Goal: Information Seeking & Learning: Learn about a topic

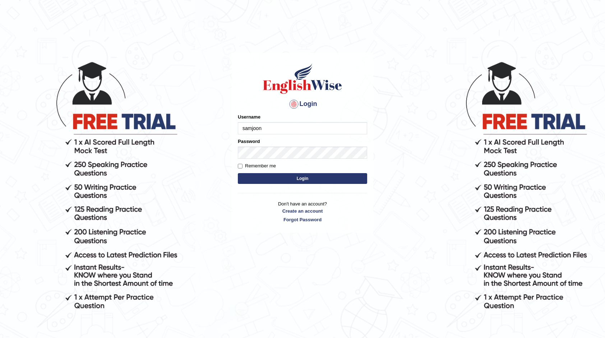
type input "samjoon"
click at [242, 167] on input "Remember me" at bounding box center [240, 166] width 5 height 5
checkbox input "true"
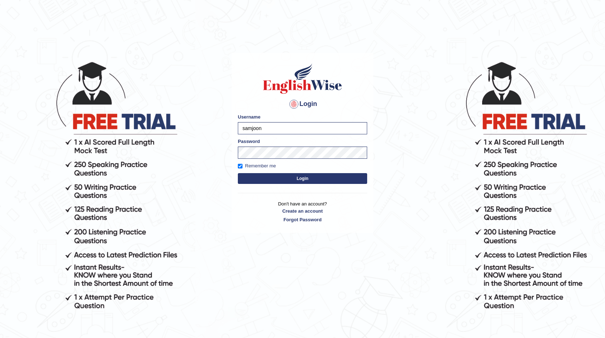
click at [274, 177] on button "Login" at bounding box center [302, 178] width 129 height 11
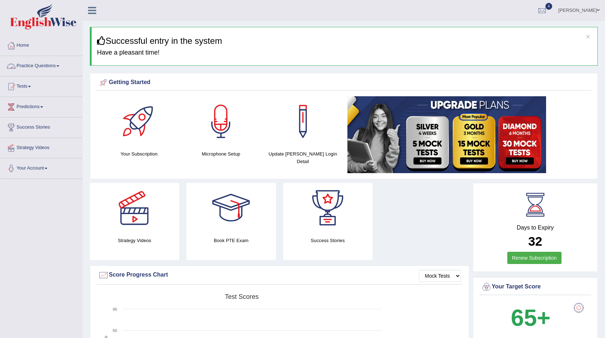
click at [32, 66] on link "Practice Questions" at bounding box center [41, 65] width 82 height 18
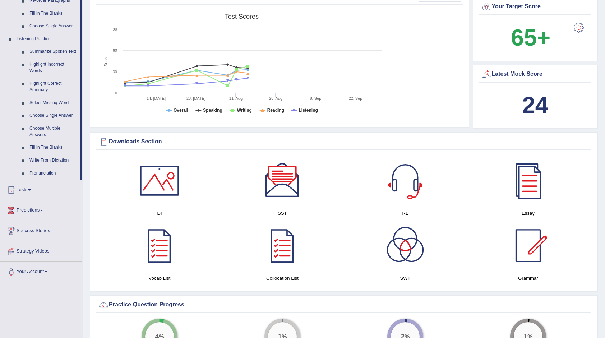
scroll to position [281, 0]
click at [529, 186] on div at bounding box center [528, 180] width 50 height 50
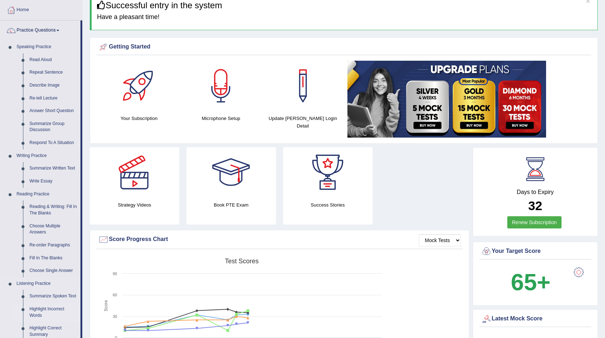
scroll to position [0, 0]
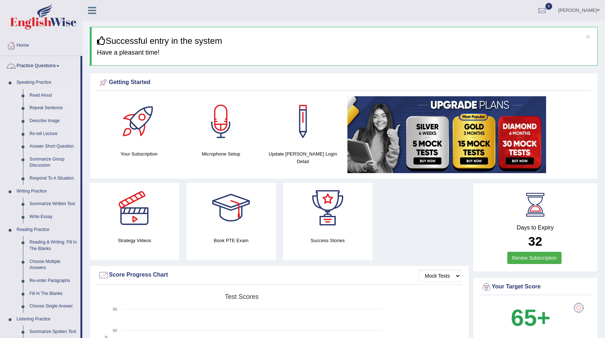
click at [42, 96] on link "Read Aloud" at bounding box center [53, 95] width 54 height 13
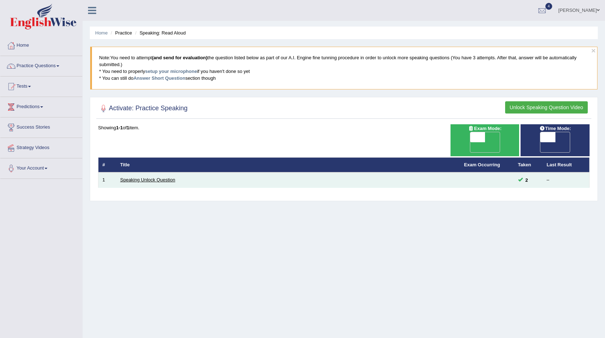
click at [143, 177] on link "Speaking Unlock Question" at bounding box center [147, 179] width 55 height 5
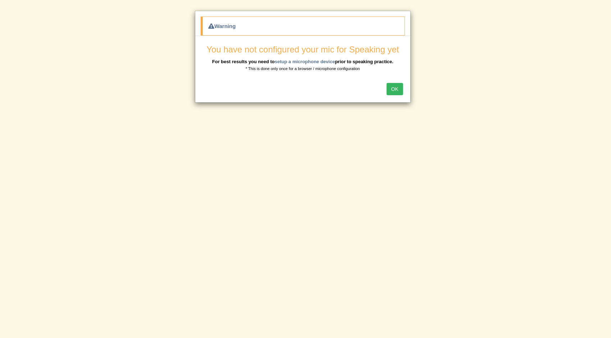
click at [395, 91] on button "OK" at bounding box center [394, 89] width 17 height 12
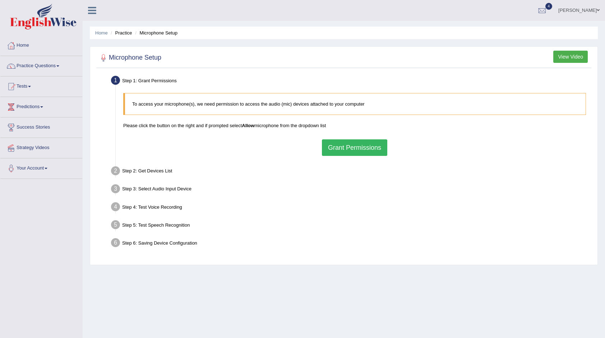
click at [423, 292] on div "Home Practice Microphone Setup You have already completed the setup earlier wit…" at bounding box center [344, 179] width 522 height 359
click at [39, 70] on link "Practice Questions" at bounding box center [41, 65] width 82 height 18
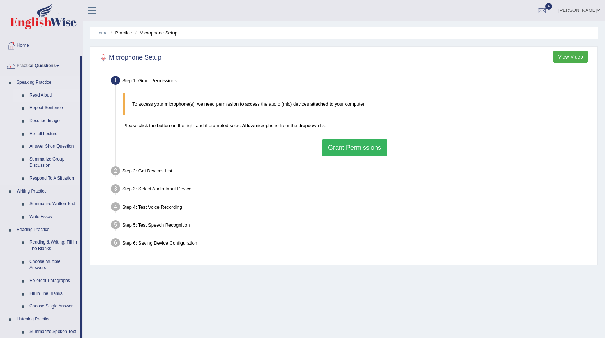
click at [51, 96] on link "Read Aloud" at bounding box center [53, 95] width 54 height 13
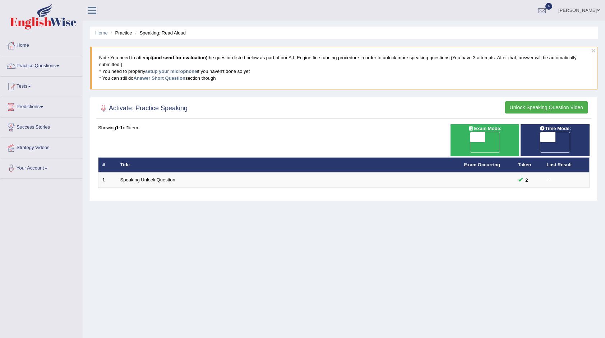
click at [470, 142] on span "OFF" at bounding box center [462, 147] width 15 height 10
checkbox input "true"
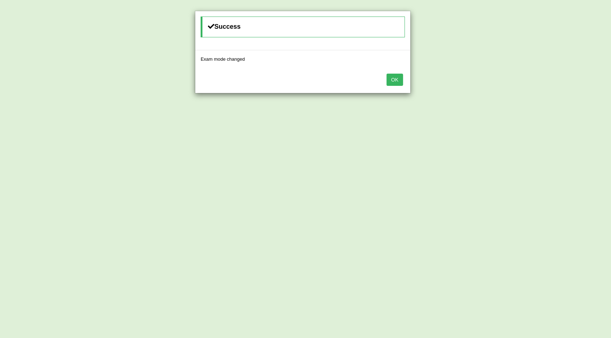
click at [391, 78] on button "OK" at bounding box center [394, 80] width 17 height 12
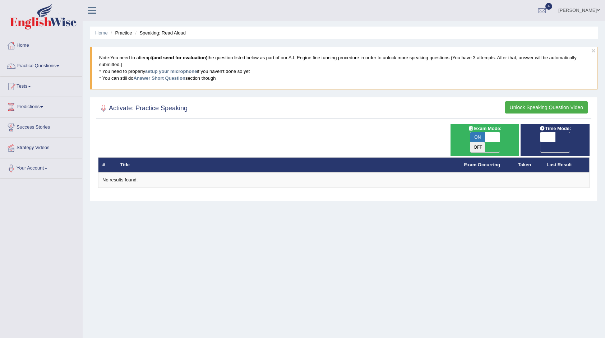
click at [541, 142] on span "OFF" at bounding box center [533, 147] width 15 height 10
checkbox input "true"
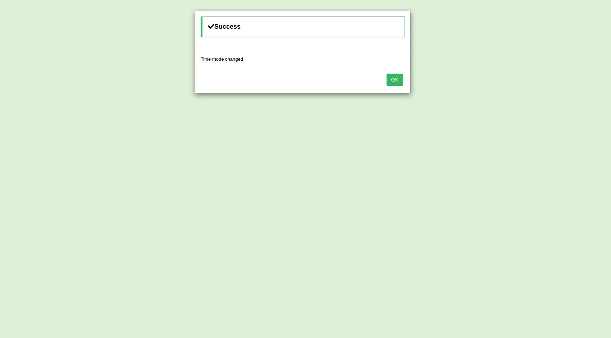
click at [394, 80] on button "OK" at bounding box center [394, 80] width 17 height 12
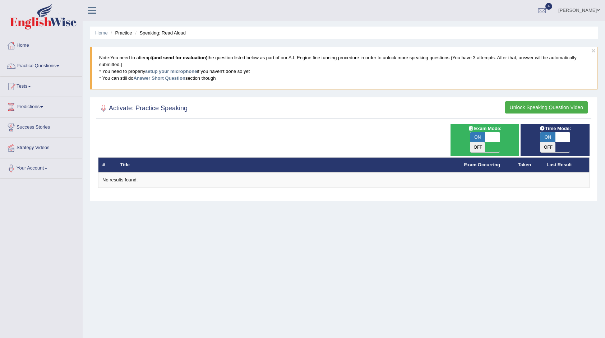
click at [477, 140] on span "ON" at bounding box center [477, 137] width 15 height 10
checkbox input "false"
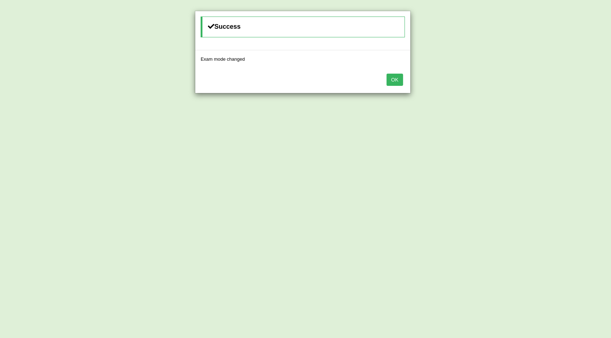
click at [400, 77] on button "OK" at bounding box center [394, 80] width 17 height 12
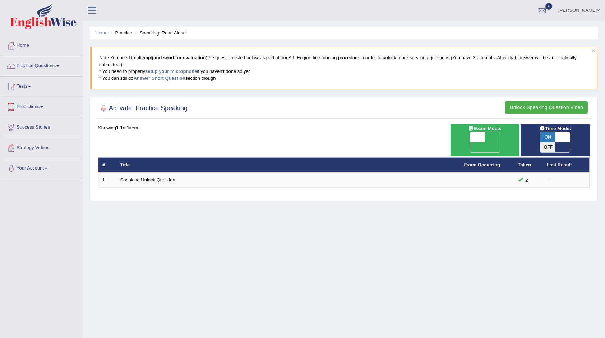
click at [549, 134] on span "ON" at bounding box center [547, 137] width 15 height 10
checkbox input "false"
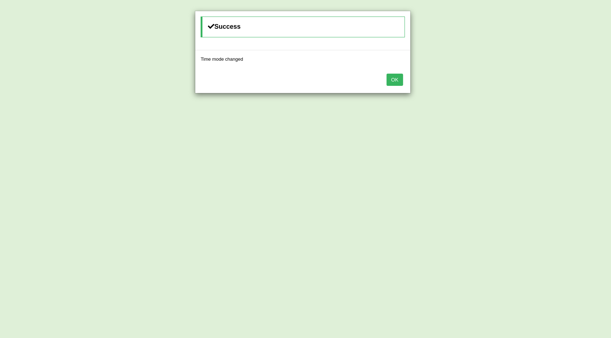
click at [396, 83] on button "OK" at bounding box center [394, 80] width 17 height 12
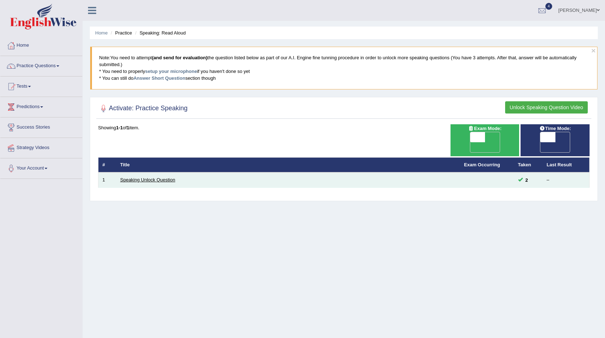
click at [154, 177] on link "Speaking Unlock Question" at bounding box center [147, 179] width 55 height 5
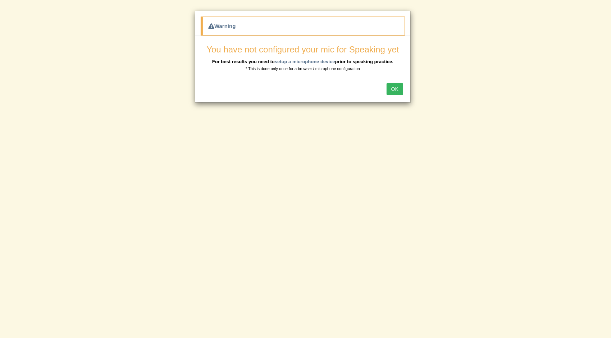
click at [396, 90] on button "OK" at bounding box center [394, 89] width 17 height 12
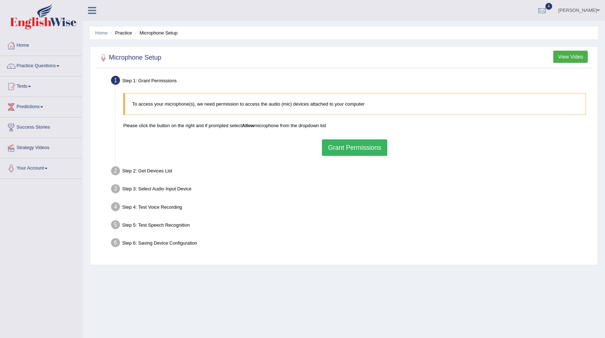
click at [363, 144] on button "Grant Permissions" at bounding box center [354, 147] width 65 height 17
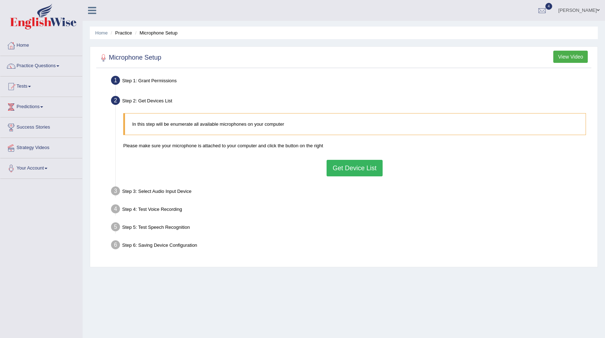
click at [339, 174] on button "Get Device List" at bounding box center [355, 168] width 56 height 17
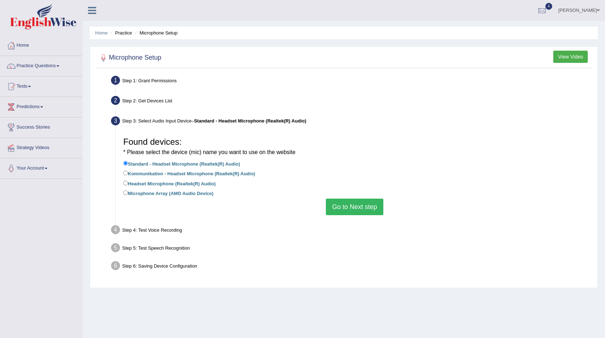
click at [359, 208] on button "Go to Next step" at bounding box center [354, 207] width 57 height 17
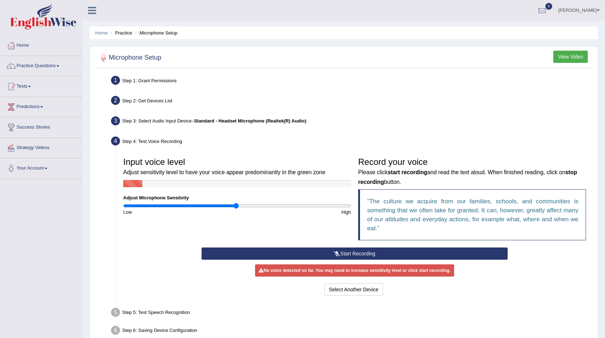
click at [359, 208] on blockquote "The culture we acquire from our families, schools, and communities is something…" at bounding box center [472, 214] width 228 height 51
click at [243, 205] on input "range" at bounding box center [237, 206] width 228 height 6
click at [257, 205] on input "range" at bounding box center [237, 206] width 228 height 6
click at [192, 205] on input "range" at bounding box center [237, 206] width 228 height 6
click at [288, 254] on button "Start Recording" at bounding box center [355, 254] width 306 height 12
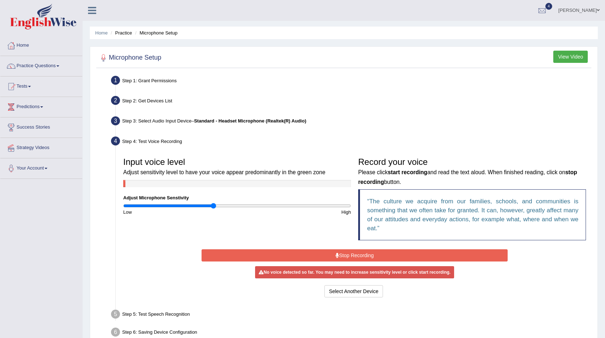
type input "0.8"
click at [214, 206] on input "range" at bounding box center [237, 206] width 228 height 6
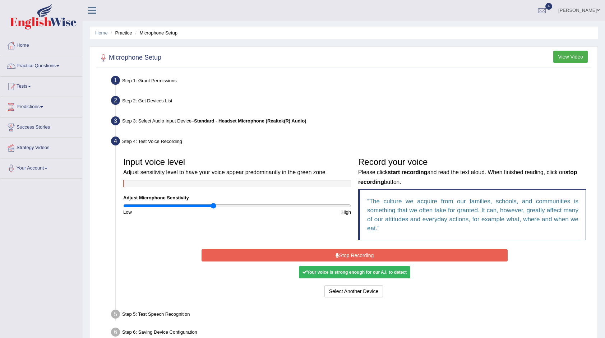
click at [326, 272] on div "Your voice is strong enough for our A.I. to detect" at bounding box center [354, 272] width 111 height 12
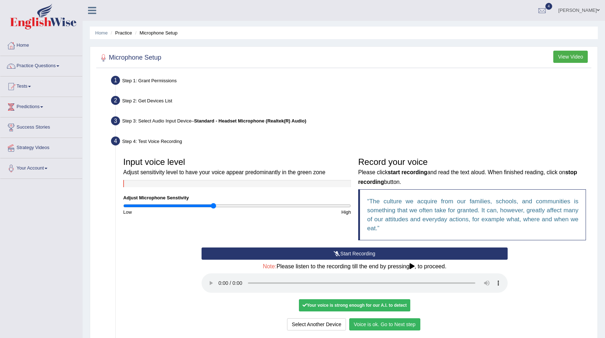
click at [405, 322] on button "Voice is ok. Go to Next step" at bounding box center [384, 324] width 71 height 12
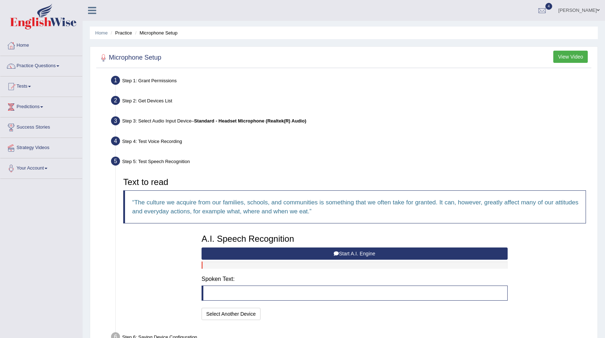
click at [368, 252] on button "Start A.I. Engine" at bounding box center [355, 254] width 306 height 12
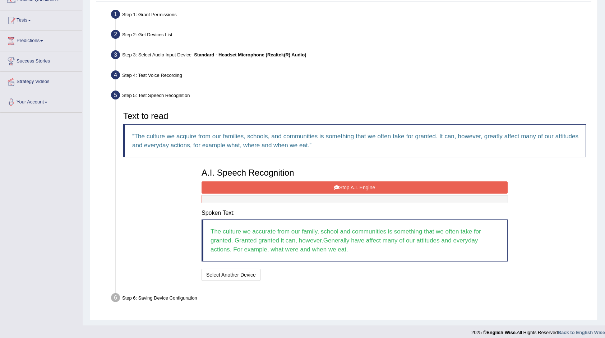
scroll to position [70, 0]
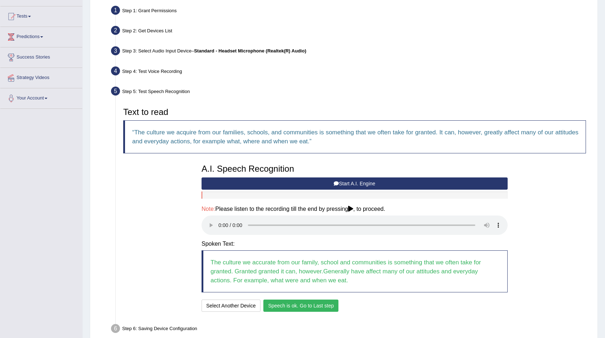
click at [304, 305] on button "Speech is ok. Go to Last step" at bounding box center [300, 306] width 75 height 12
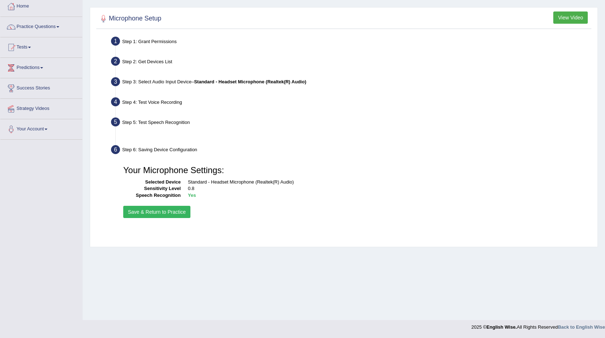
scroll to position [39, 0]
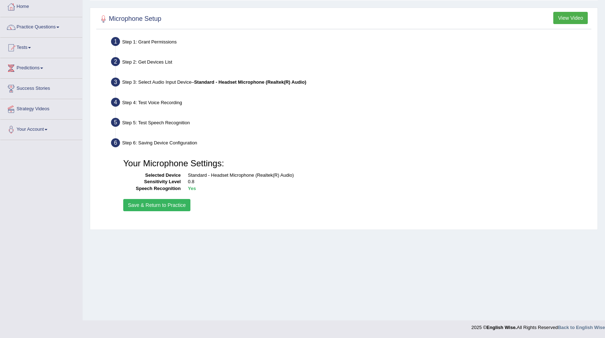
click at [172, 207] on button "Save & Return to Practice" at bounding box center [156, 205] width 67 height 12
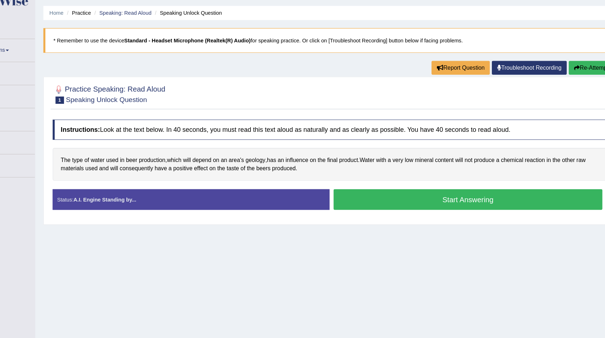
click at [450, 198] on button "Start Answering" at bounding box center [466, 198] width 239 height 18
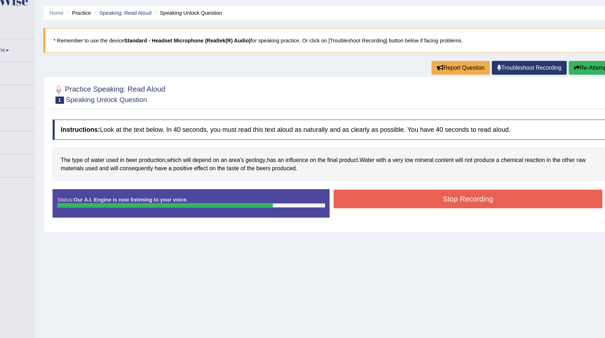
click at [450, 198] on button "Stop Recording" at bounding box center [466, 198] width 239 height 17
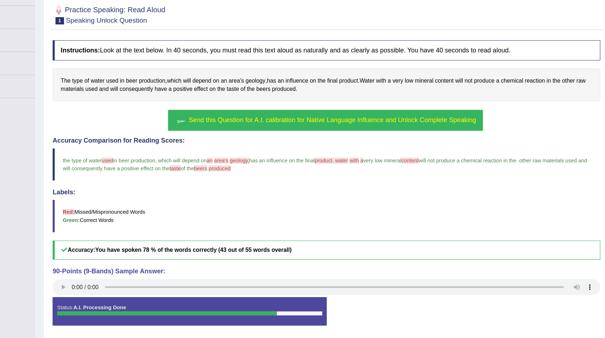
scroll to position [77, 0]
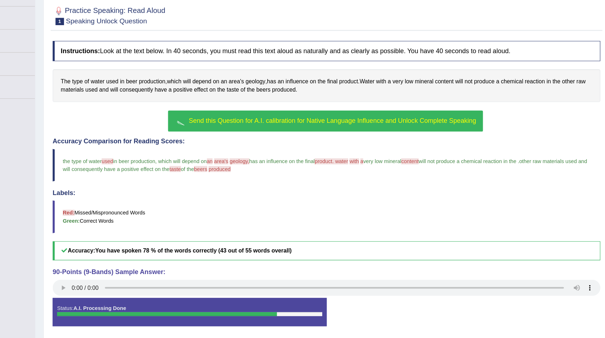
click at [414, 122] on span "Send this Question for A.I. calibration for Native Language Influence and Unloc…" at bounding box center [346, 121] width 255 height 6
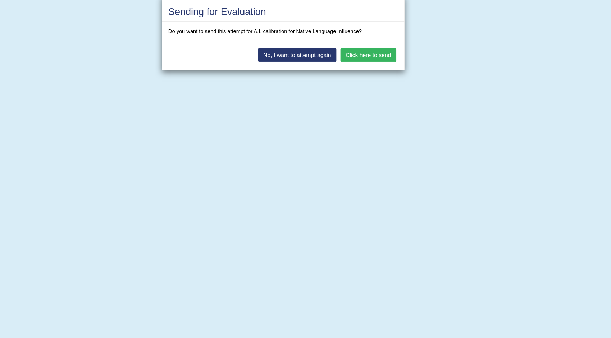
click at [381, 61] on button "Click here to send" at bounding box center [378, 63] width 50 height 12
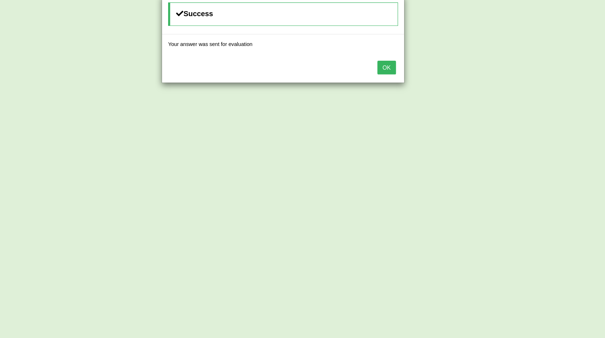
click at [397, 75] on button "OK" at bounding box center [394, 74] width 17 height 12
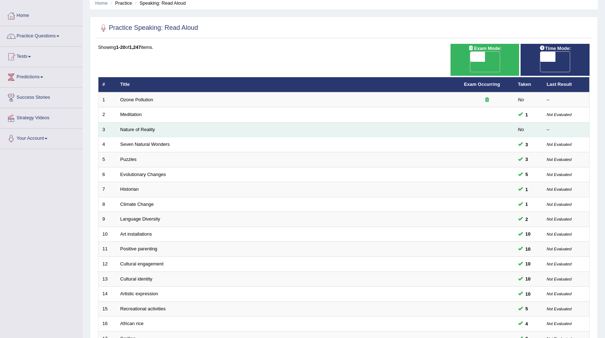
scroll to position [28, 0]
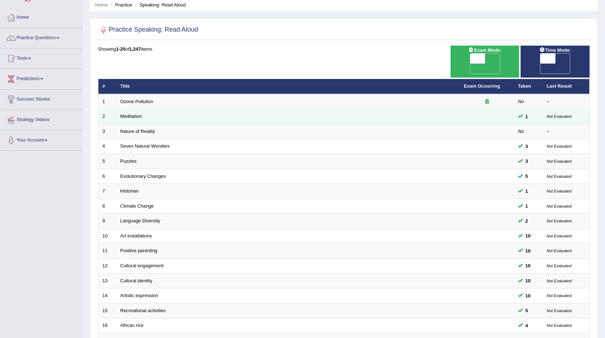
click at [341, 109] on td "Meditation" at bounding box center [288, 116] width 344 height 15
click at [337, 109] on td "Meditation" at bounding box center [288, 116] width 344 height 15
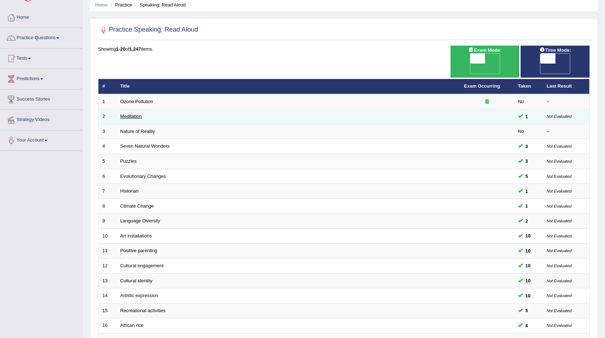
click at [125, 114] on link "Meditation" at bounding box center [131, 116] width 22 height 5
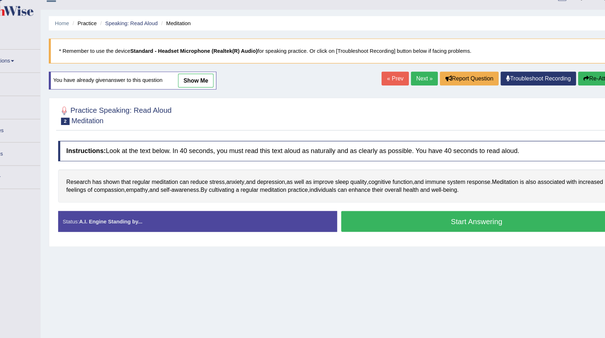
click at [377, 201] on button "Start Answering" at bounding box center [466, 207] width 239 height 18
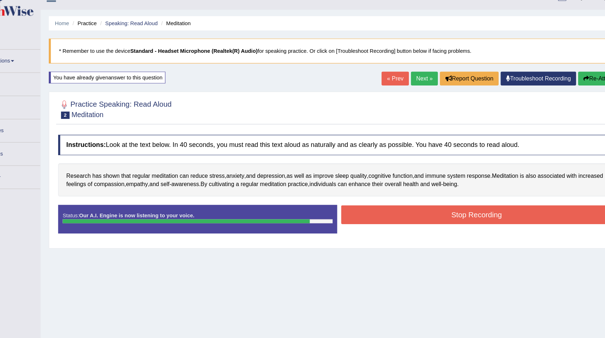
click at [377, 201] on button "Stop Recording" at bounding box center [466, 201] width 239 height 17
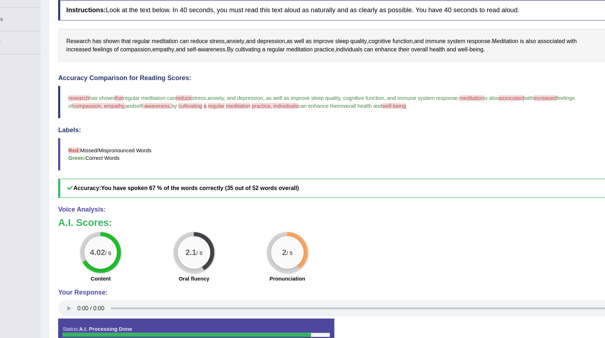
scroll to position [93, 0]
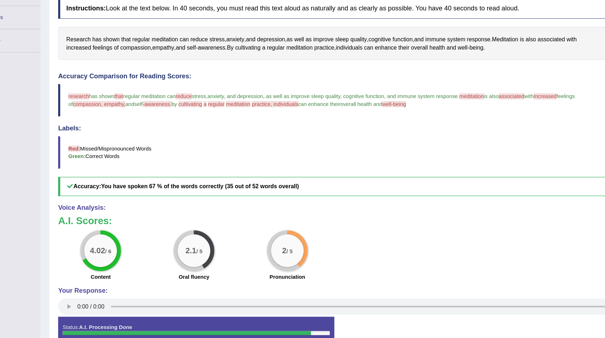
click at [473, 124] on span "meditation" at bounding box center [463, 124] width 22 height 5
click at [494, 74] on span "Meditation" at bounding box center [491, 75] width 23 height 8
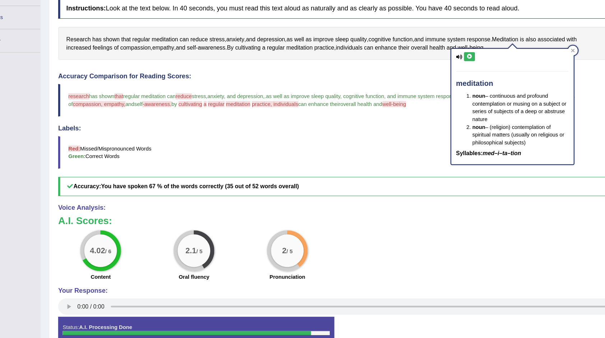
click at [294, 150] on h4 "Labels:" at bounding box center [341, 153] width 486 height 6
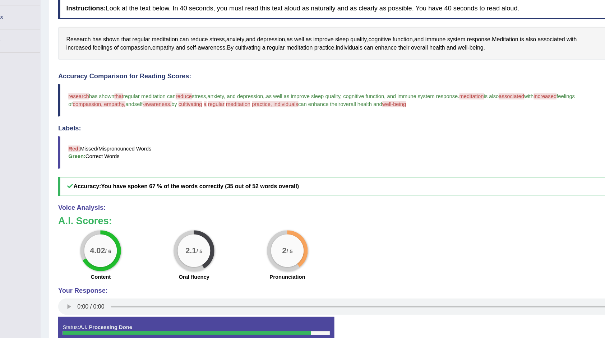
click at [190, 145] on div "Accuracy Comparison for Reading Scores: research searching has shown that this …" at bounding box center [341, 158] width 486 height 109
click at [227, 80] on span "awareness" at bounding box center [233, 82] width 24 height 8
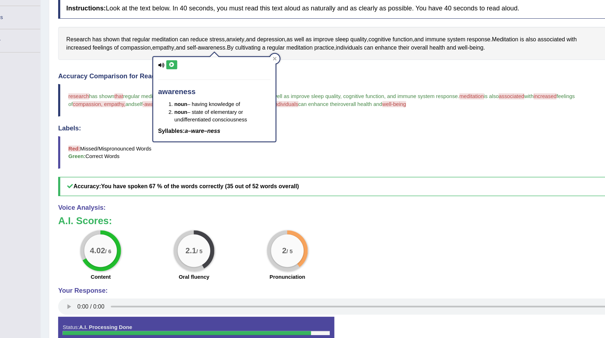
click at [198, 98] on icon at bounding box center [197, 97] width 5 height 4
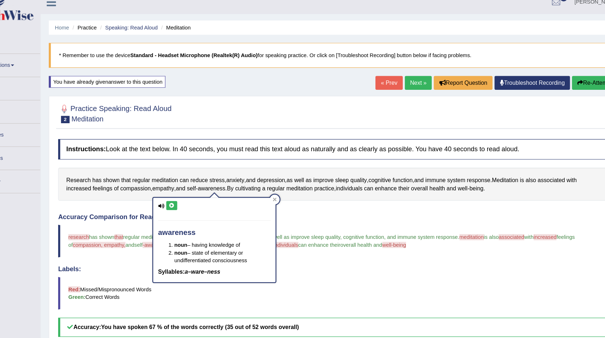
scroll to position [0, 0]
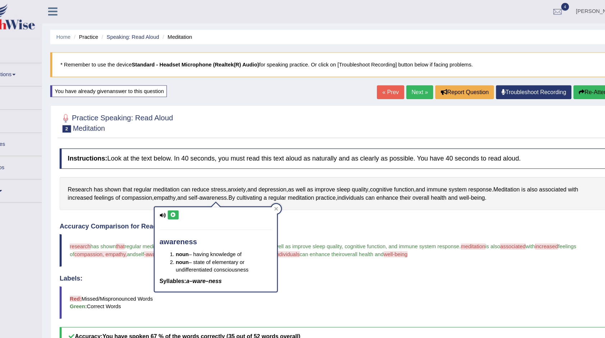
click at [409, 78] on link "Next »" at bounding box center [416, 81] width 24 height 12
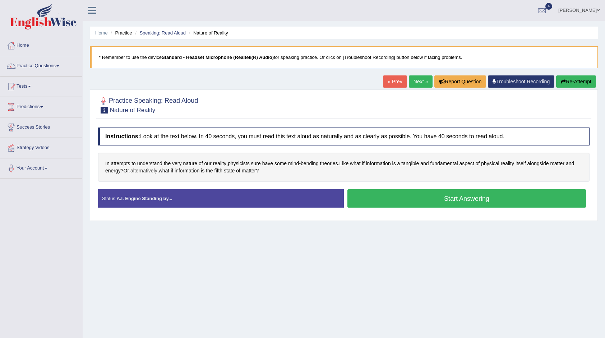
click at [153, 169] on span "alternatively" at bounding box center [143, 171] width 27 height 8
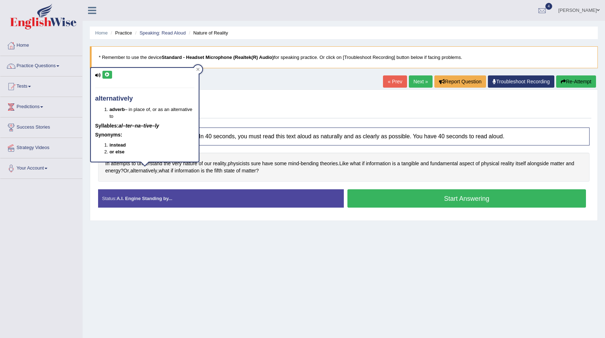
click at [105, 75] on icon at bounding box center [107, 75] width 5 height 4
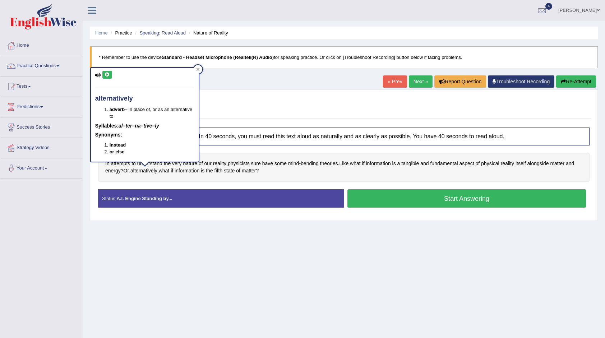
click at [105, 75] on icon at bounding box center [107, 75] width 5 height 4
click at [222, 170] on span "fifth" at bounding box center [219, 171] width 8 height 8
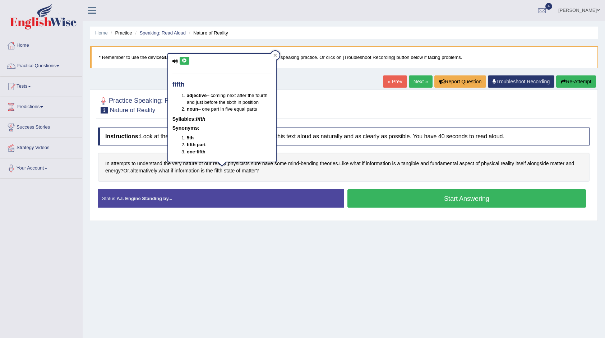
click at [174, 58] on div "fifth adjective – coming next after the fourth and just before the sixth in pos…" at bounding box center [222, 107] width 108 height 107
click at [184, 59] on icon at bounding box center [184, 61] width 5 height 4
click at [275, 55] on icon at bounding box center [274, 55] width 3 height 3
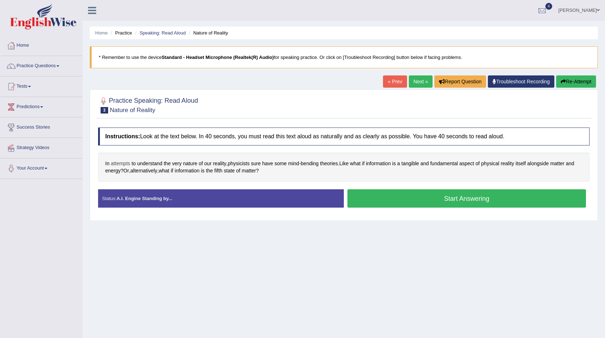
click at [124, 161] on span "attempts" at bounding box center [120, 164] width 19 height 8
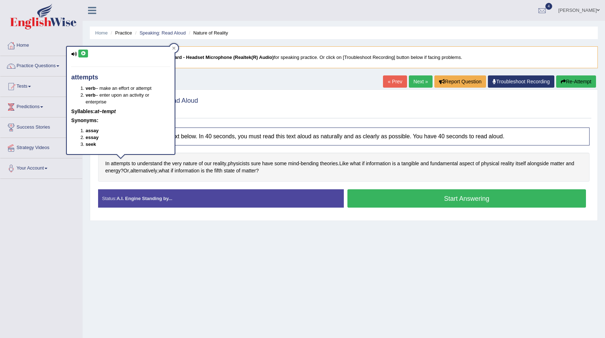
click at [83, 53] on icon at bounding box center [82, 53] width 5 height 4
click at [240, 162] on span "physicists" at bounding box center [239, 164] width 22 height 8
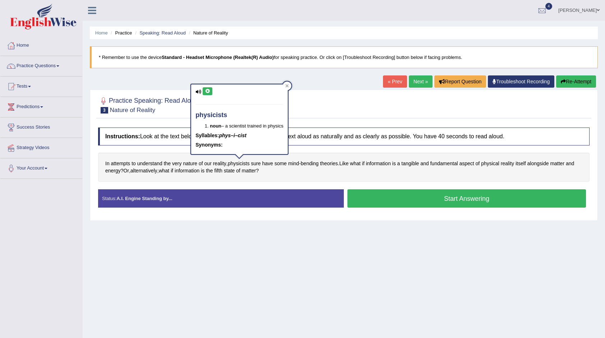
click at [207, 93] on icon at bounding box center [207, 91] width 5 height 4
click at [288, 86] on icon at bounding box center [286, 85] width 3 height 3
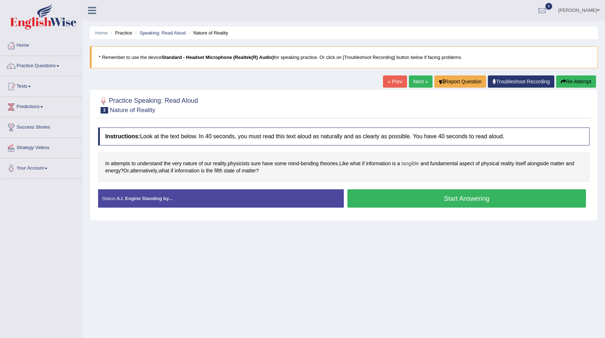
click at [415, 162] on span "tangible" at bounding box center [410, 164] width 18 height 8
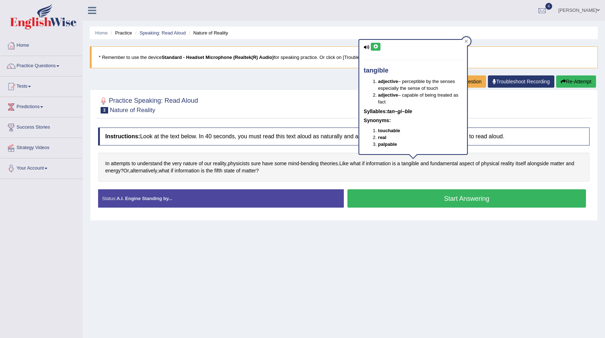
click at [375, 45] on icon at bounding box center [375, 47] width 5 height 4
click at [466, 41] on icon at bounding box center [466, 41] width 3 height 3
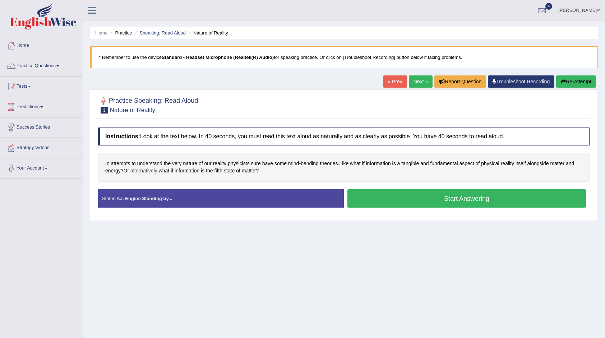
click at [144, 170] on span "alternatively" at bounding box center [143, 171] width 27 height 8
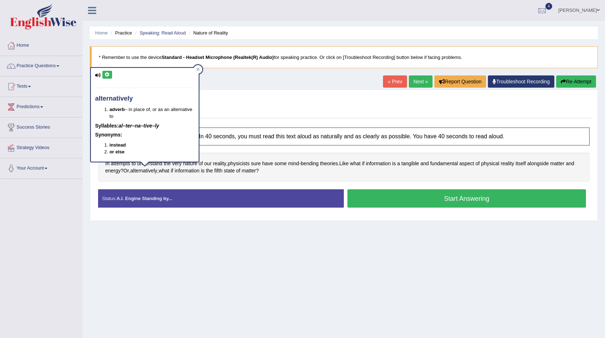
click at [107, 77] on button at bounding box center [107, 75] width 10 height 8
click at [198, 68] on icon at bounding box center [197, 69] width 3 height 3
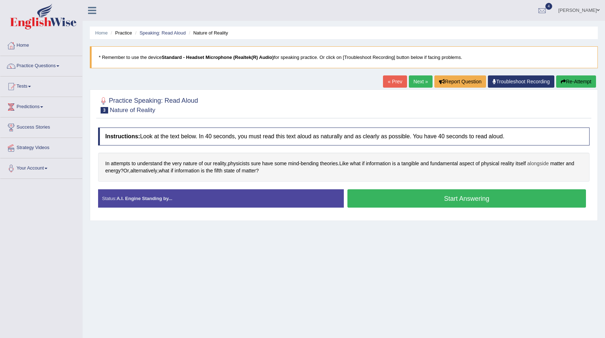
click at [547, 163] on span "alongside" at bounding box center [538, 164] width 22 height 8
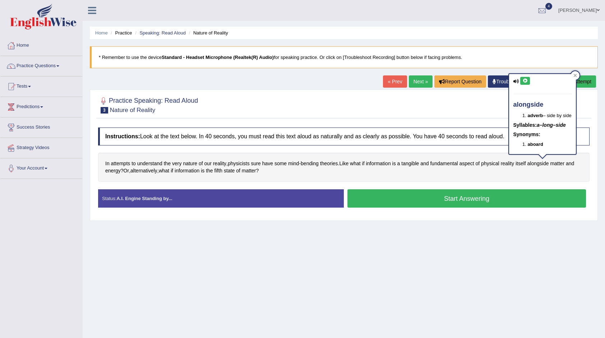
click at [526, 80] on icon at bounding box center [524, 81] width 5 height 4
click at [573, 75] on icon at bounding box center [575, 76] width 4 height 4
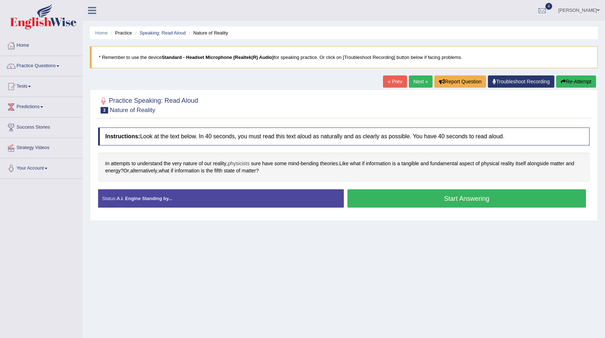
click at [247, 161] on span "physicists" at bounding box center [239, 164] width 22 height 8
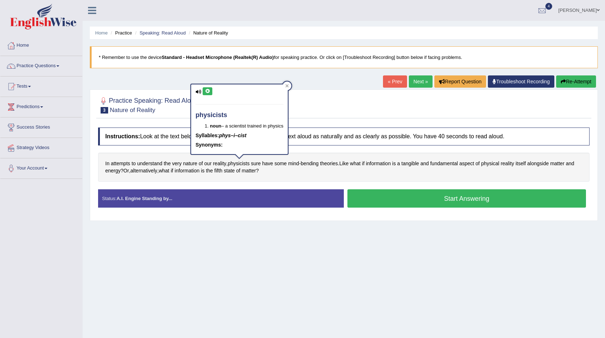
click at [208, 87] on div "physicists noun – a scientist trained in physics Syllables: phys–i–cist Synonym…" at bounding box center [239, 119] width 96 height 70
click at [208, 92] on icon at bounding box center [207, 91] width 5 height 4
click at [289, 86] on icon at bounding box center [286, 85] width 3 height 3
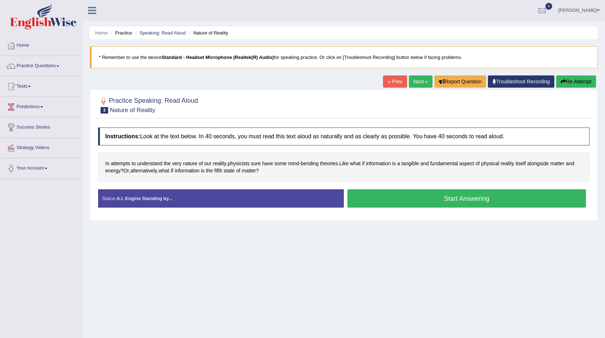
click at [372, 201] on button "Start Answering" at bounding box center [466, 198] width 239 height 18
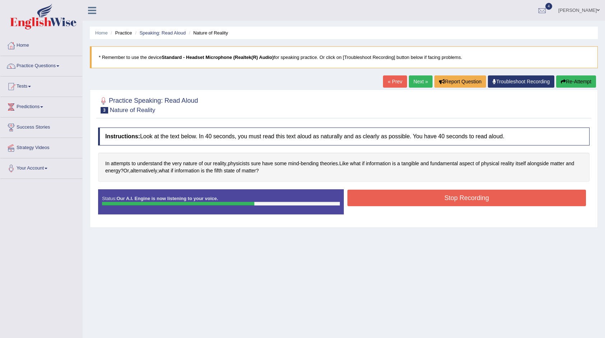
click at [372, 201] on button "Stop Recording" at bounding box center [466, 198] width 239 height 17
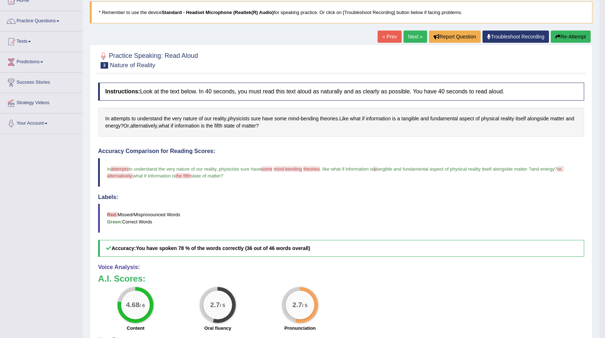
scroll to position [46, 0]
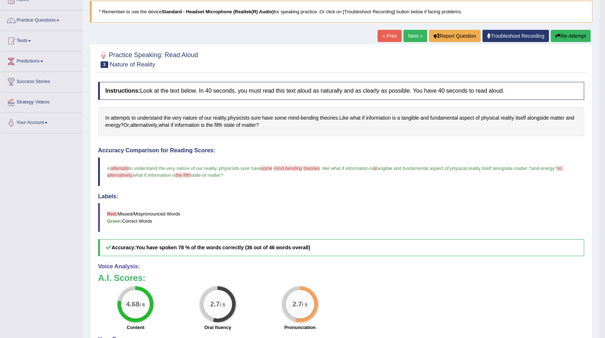
click at [461, 194] on h4 "Labels:" at bounding box center [341, 196] width 486 height 6
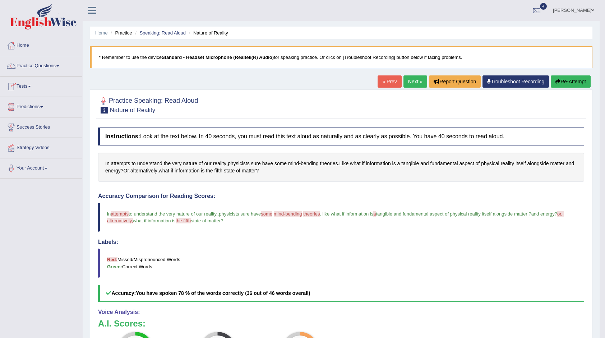
click at [42, 67] on link "Practice Questions" at bounding box center [41, 65] width 82 height 18
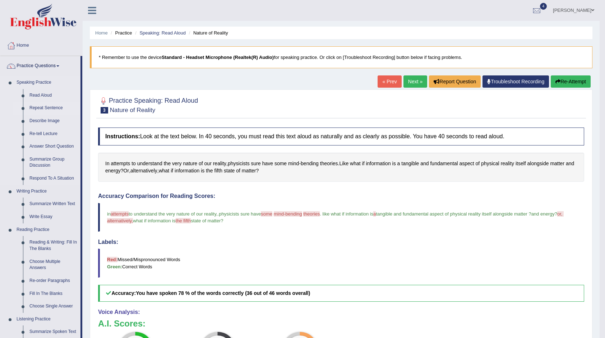
click at [48, 109] on link "Repeat Sentence" at bounding box center [53, 108] width 54 height 13
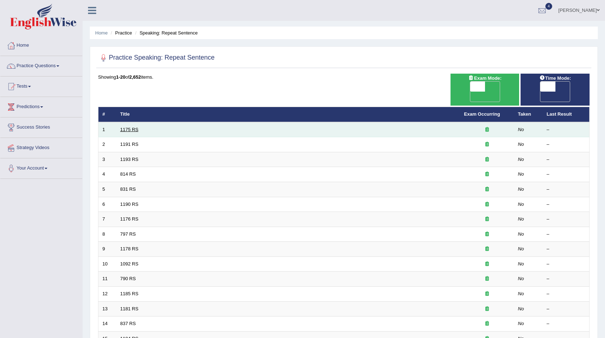
click at [131, 127] on link "1175 RS" at bounding box center [129, 129] width 18 height 5
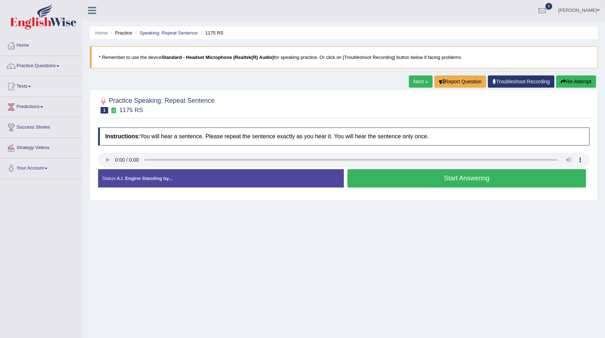
click at [418, 184] on button "Start Answering" at bounding box center [466, 178] width 239 height 18
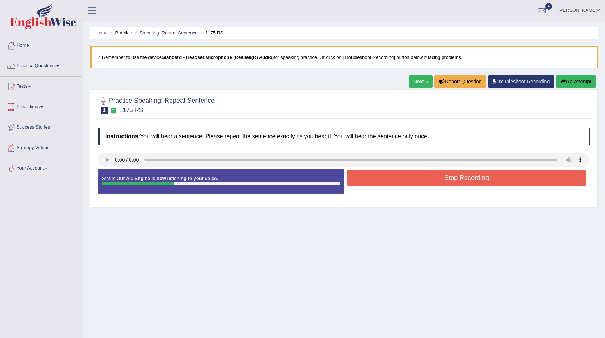
click at [418, 184] on button "Stop Recording" at bounding box center [466, 178] width 239 height 17
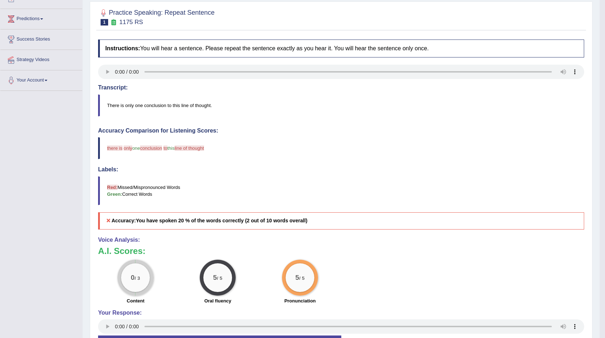
scroll to position [88, 0]
click at [64, 270] on div "Toggle navigation Home Practice Questions Speaking Practice Read Aloud Repeat S…" at bounding box center [300, 153] width 600 height 482
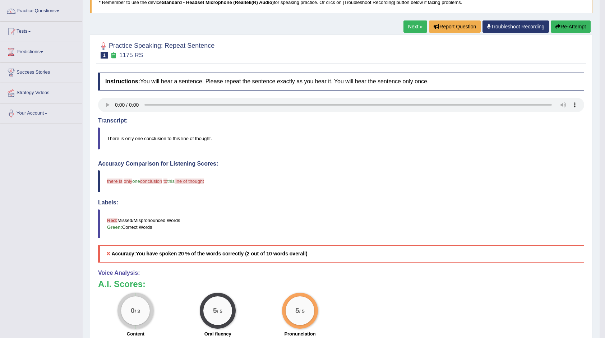
scroll to position [53, 0]
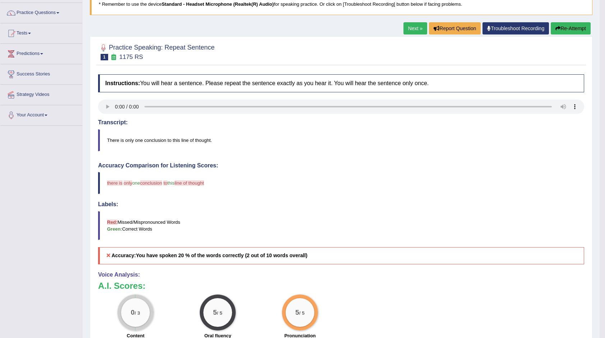
click at [409, 27] on link "Next »" at bounding box center [416, 28] width 24 height 12
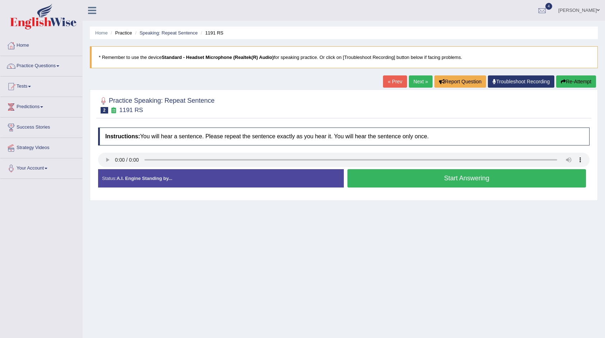
click at [362, 180] on button "Start Answering" at bounding box center [466, 178] width 239 height 18
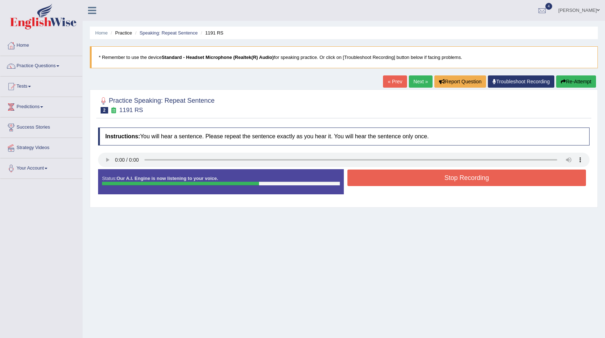
click at [362, 180] on button "Stop Recording" at bounding box center [466, 178] width 239 height 17
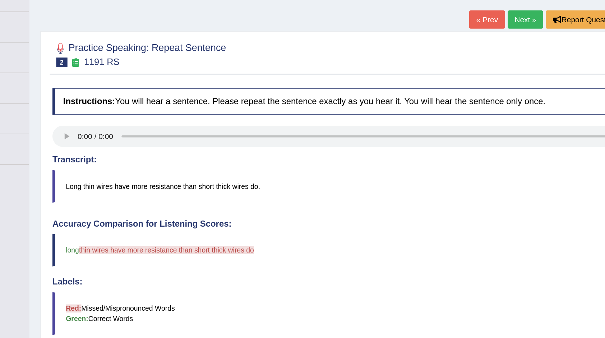
scroll to position [29, 0]
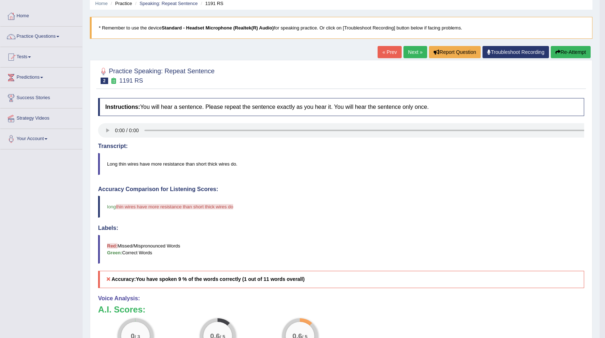
click at [574, 52] on button "Re-Attempt" at bounding box center [571, 52] width 40 height 12
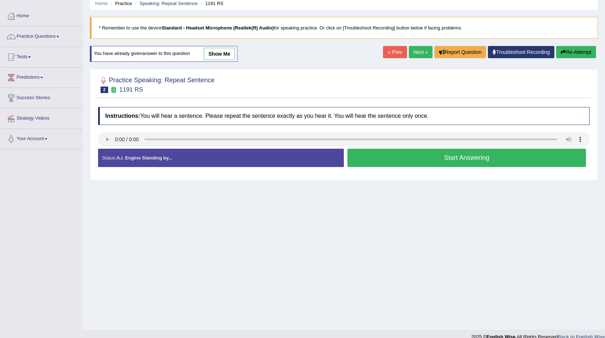
click at [419, 160] on button "Start Answering" at bounding box center [466, 158] width 239 height 18
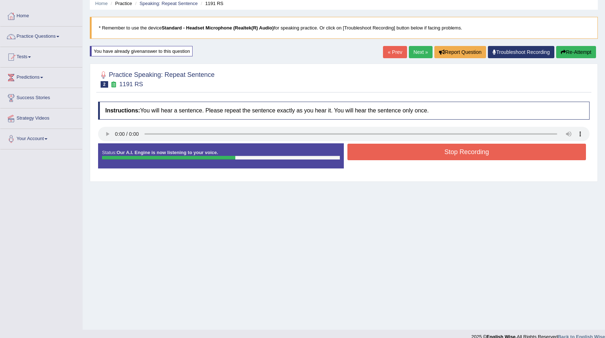
click at [421, 156] on button "Stop Recording" at bounding box center [466, 152] width 239 height 17
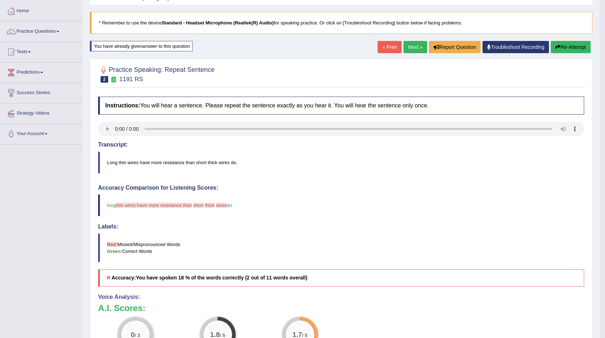
scroll to position [34, 0]
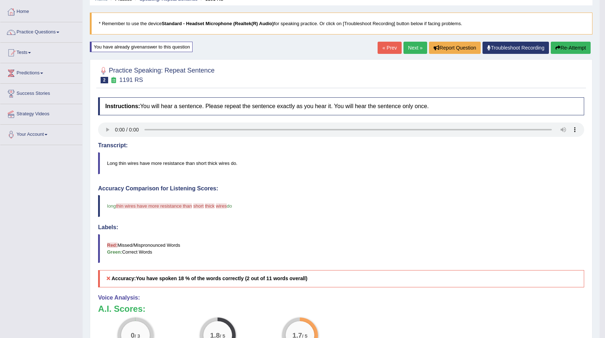
click at [414, 45] on link "Next »" at bounding box center [416, 48] width 24 height 12
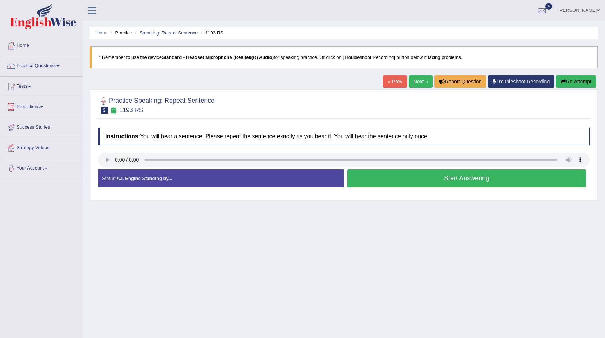
click at [378, 178] on button "Start Answering" at bounding box center [466, 178] width 239 height 18
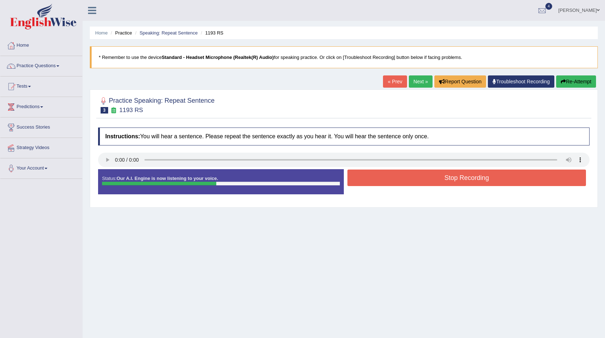
click at [378, 178] on button "Stop Recording" at bounding box center [466, 178] width 239 height 17
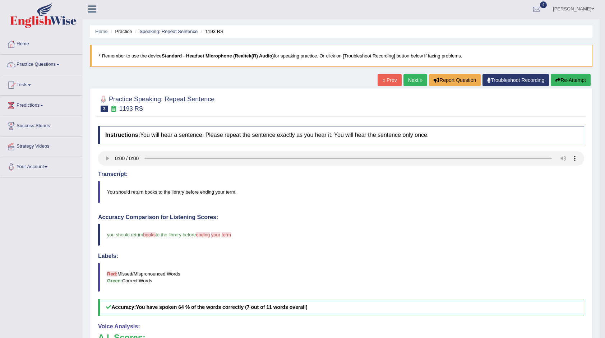
scroll to position [1, 0]
click at [54, 63] on link "Practice Questions" at bounding box center [41, 64] width 82 height 18
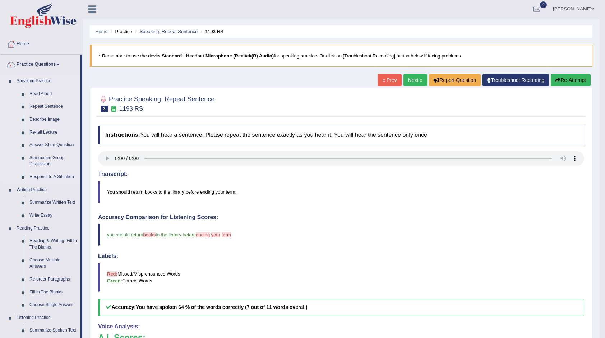
click at [49, 119] on link "Describe Image" at bounding box center [53, 119] width 54 height 13
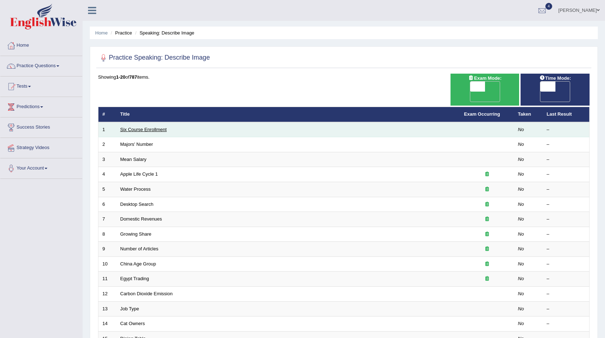
click at [135, 127] on link "Six Course Enrollment" at bounding box center [143, 129] width 46 height 5
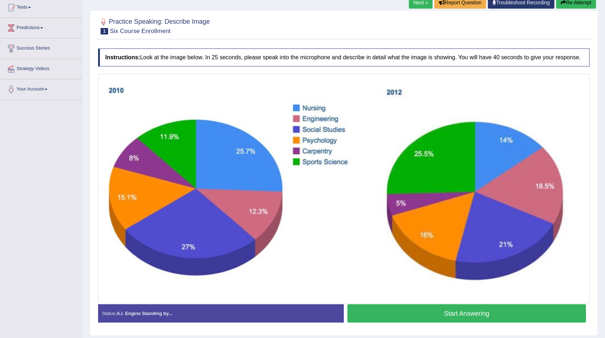
scroll to position [81, 0]
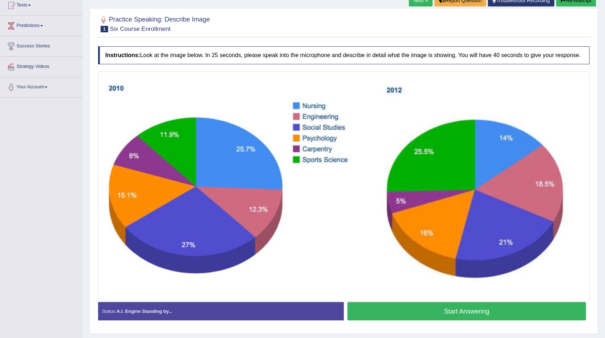
click at [329, 188] on img at bounding box center [344, 186] width 488 height 227
click at [391, 312] on button "Start Answering" at bounding box center [466, 311] width 239 height 18
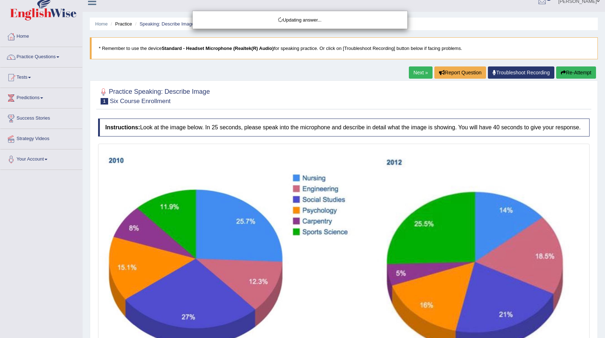
scroll to position [8, 0]
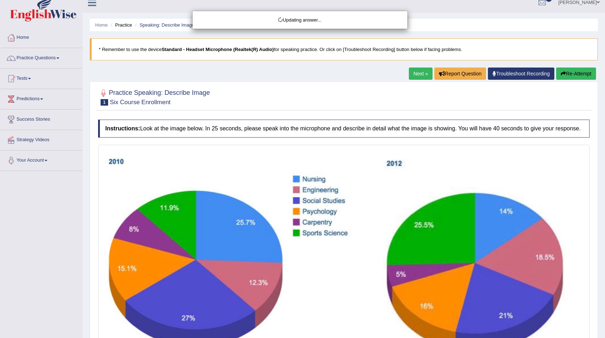
click at [415, 70] on div "Updating answer..." at bounding box center [302, 169] width 605 height 338
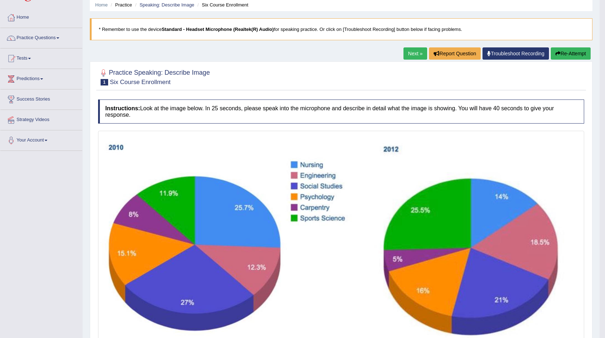
scroll to position [0, 0]
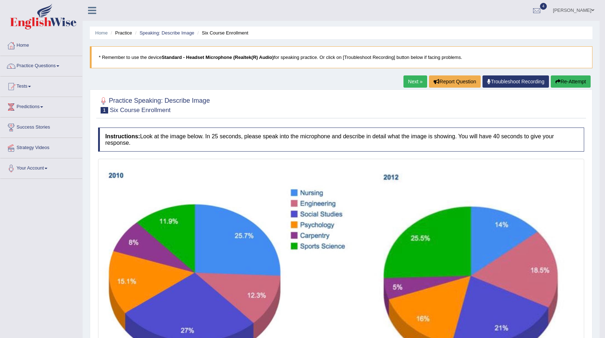
click at [63, 68] on link "Practice Questions" at bounding box center [41, 65] width 82 height 18
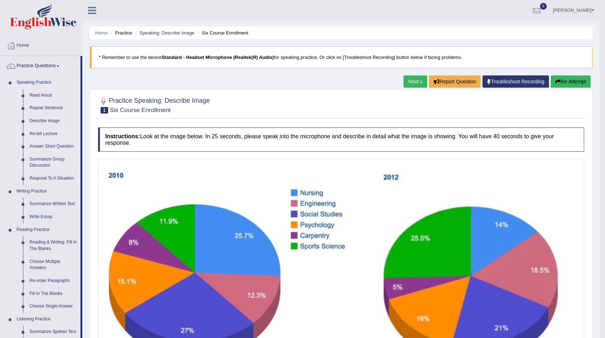
click at [52, 132] on link "Re-tell Lecture" at bounding box center [53, 134] width 54 height 13
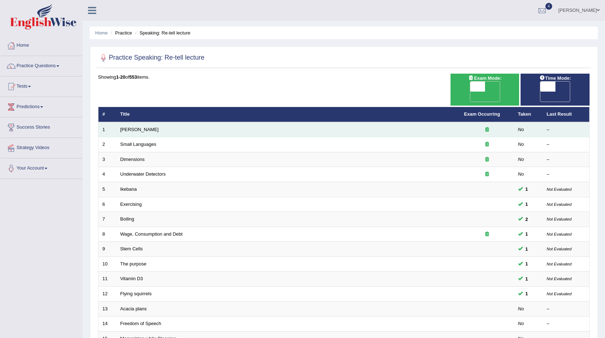
click at [180, 122] on td "[PERSON_NAME]" at bounding box center [288, 129] width 344 height 15
click at [139, 127] on link "Amory Lovins" at bounding box center [139, 129] width 38 height 5
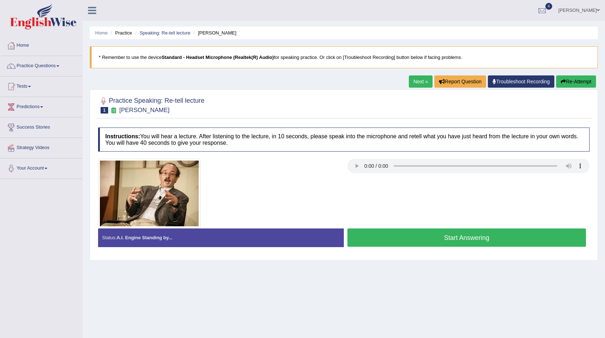
click at [114, 89] on div "Practice Speaking: Re-tell lecture 1 [PERSON_NAME] Instructions: You will hear …" at bounding box center [344, 174] width 508 height 171
click at [129, 74] on div "Home Practice Speaking: Re-tell lecture [PERSON_NAME] * Remember to use the dev…" at bounding box center [344, 179] width 522 height 359
click at [25, 48] on link "Home" at bounding box center [41, 45] width 82 height 18
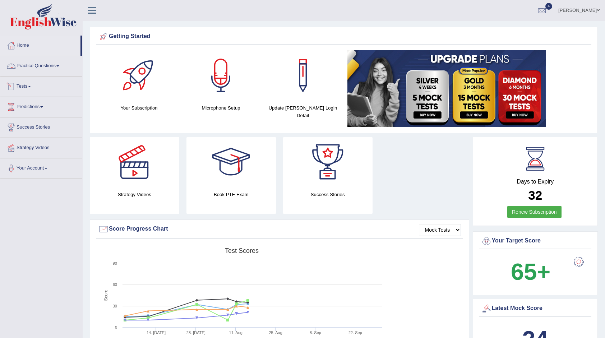
click at [35, 73] on link "Practice Questions" at bounding box center [41, 65] width 82 height 18
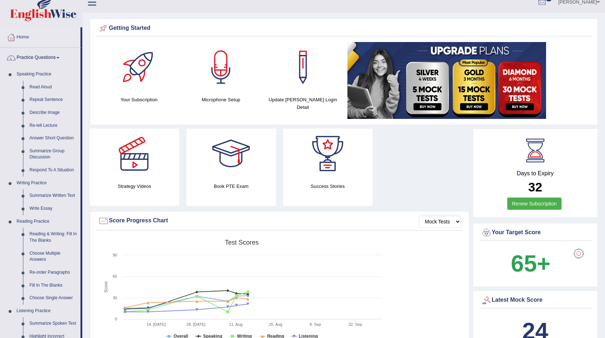
scroll to position [8, 0]
click at [44, 124] on link "Re-tell Lecture" at bounding box center [53, 126] width 54 height 13
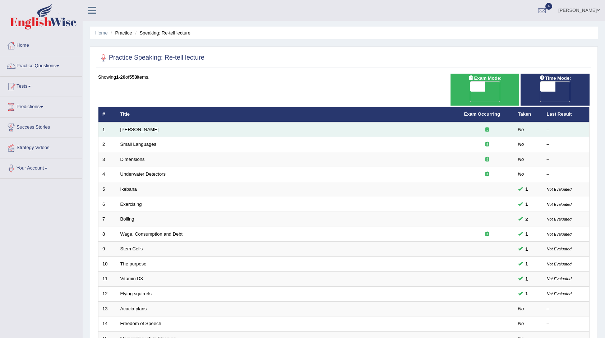
click at [153, 122] on td "[PERSON_NAME]" at bounding box center [288, 129] width 344 height 15
click at [142, 127] on link "[PERSON_NAME]" at bounding box center [139, 129] width 38 height 5
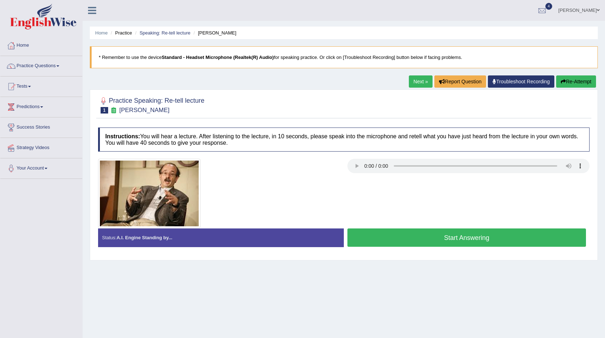
click at [406, 238] on button "Start Answering" at bounding box center [466, 238] width 239 height 18
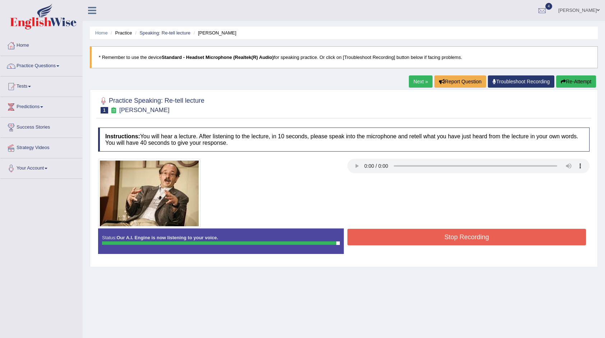
click at [406, 238] on button "Stop Recording" at bounding box center [466, 237] width 239 height 17
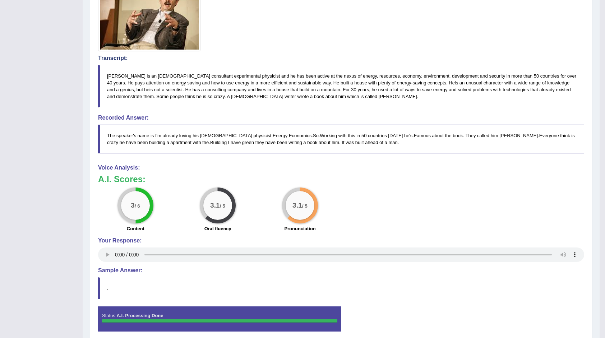
scroll to position [170, 0]
